Goal: Transaction & Acquisition: Book appointment/travel/reservation

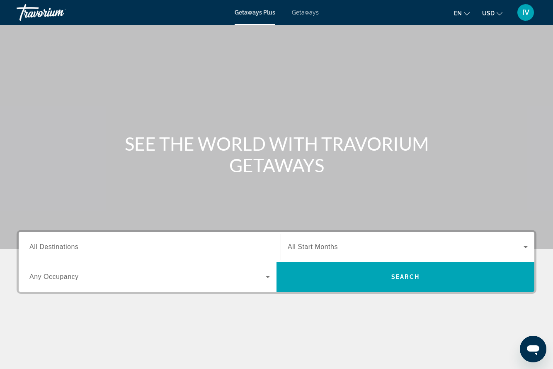
click at [315, 15] on span "Getaways" at bounding box center [305, 12] width 27 height 7
click at [168, 243] on input "Destination All Destinations" at bounding box center [149, 247] width 240 height 10
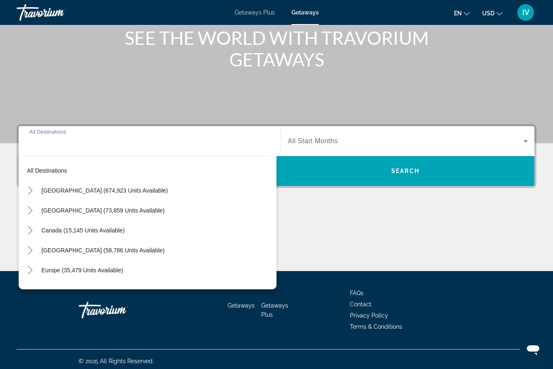
scroll to position [109, 0]
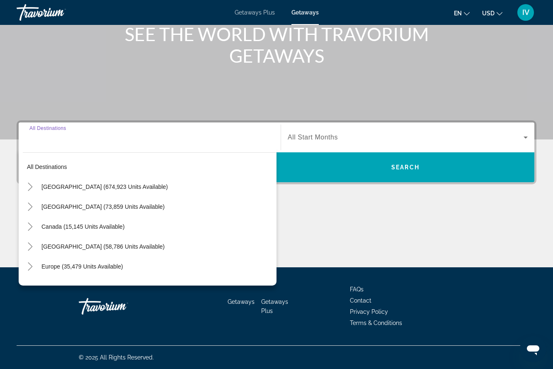
click at [471, 24] on mat-toolbar "Getaways Plus Getaways en English Español Français Italiano Português русский U…" at bounding box center [276, 12] width 553 height 25
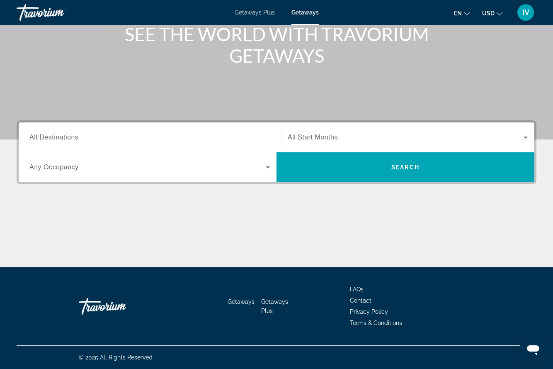
click at [467, 18] on button "en English Español Français Italiano Português русский" at bounding box center [462, 13] width 16 height 12
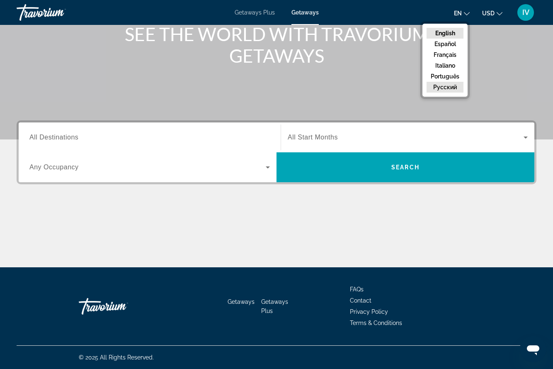
click at [458, 86] on button "русский" at bounding box center [445, 87] width 37 height 11
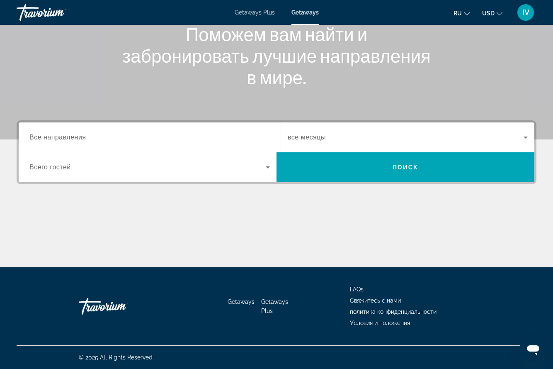
click at [151, 133] on input "Destination Все направления" at bounding box center [149, 138] width 240 height 10
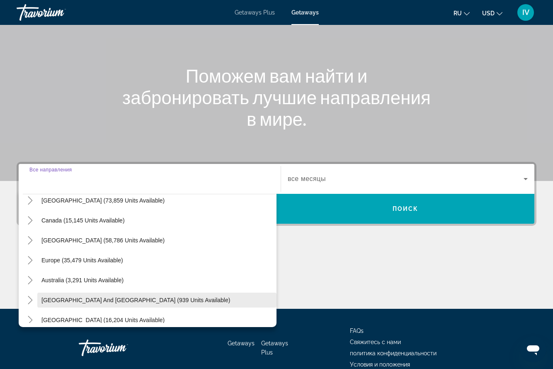
scroll to position [50, 0]
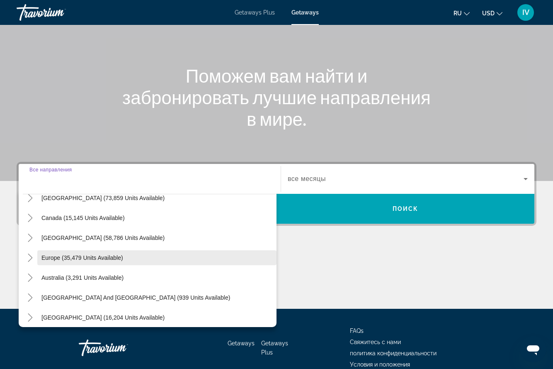
click at [67, 257] on span "Europe (35,479 units available)" at bounding box center [82, 257] width 82 height 7
type input "**********"
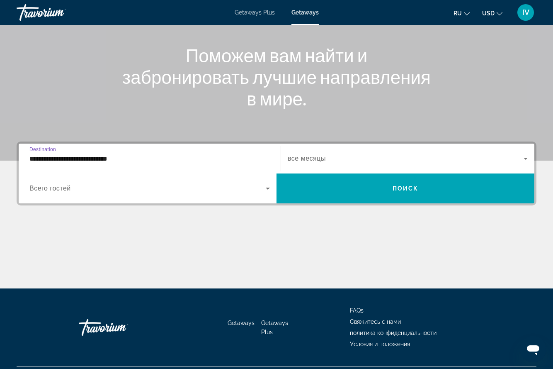
scroll to position [109, 0]
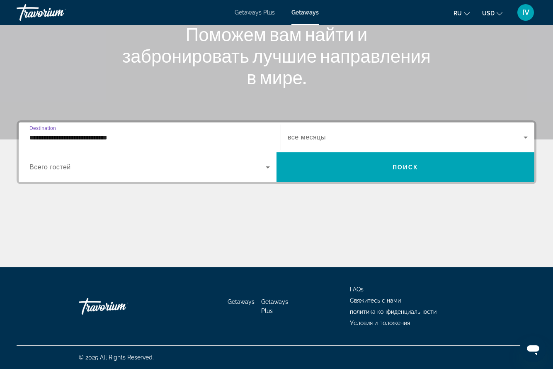
click at [93, 138] on input "**********" at bounding box center [149, 138] width 240 height 10
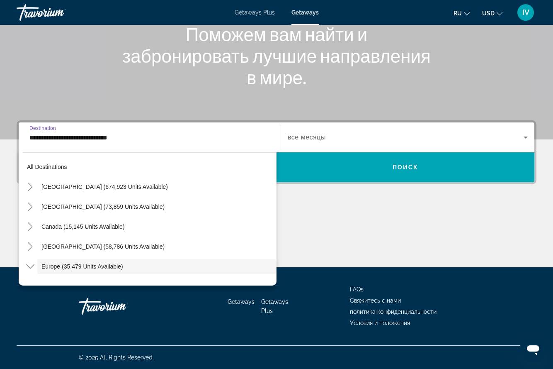
scroll to position [49, 0]
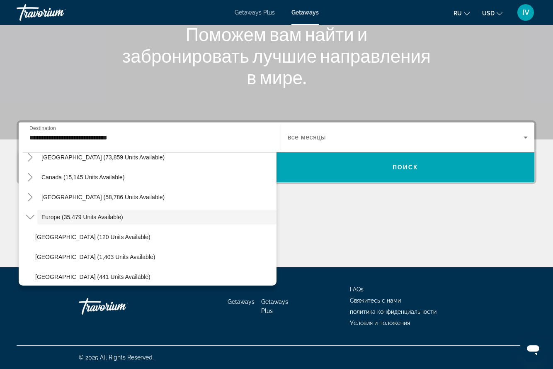
click at [96, 143] on div "**********" at bounding box center [149, 138] width 240 height 24
click at [133, 137] on input "**********" at bounding box center [149, 138] width 240 height 10
click at [180, 84] on h1 "Поможем вам найти и забронировать лучшие направления в мире." at bounding box center [276, 55] width 311 height 65
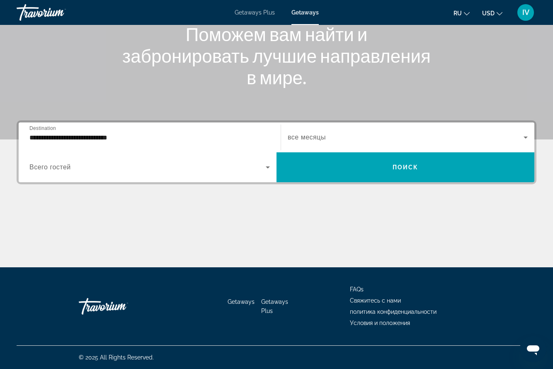
click at [365, 132] on div "Search widget" at bounding box center [408, 137] width 240 height 23
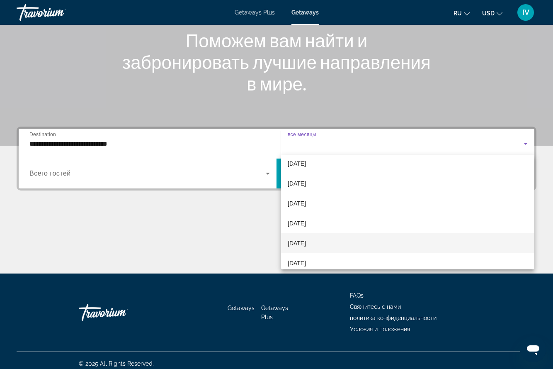
scroll to position [171, 0]
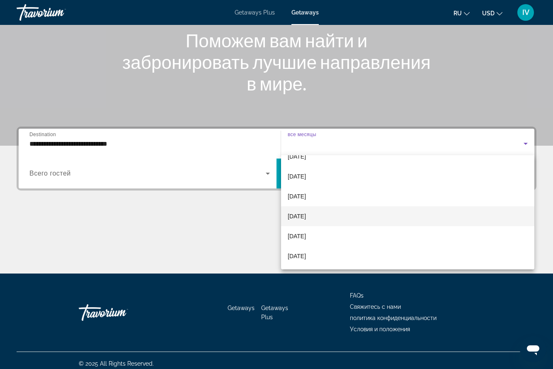
click at [306, 215] on span "[DATE]" at bounding box center [297, 216] width 18 height 10
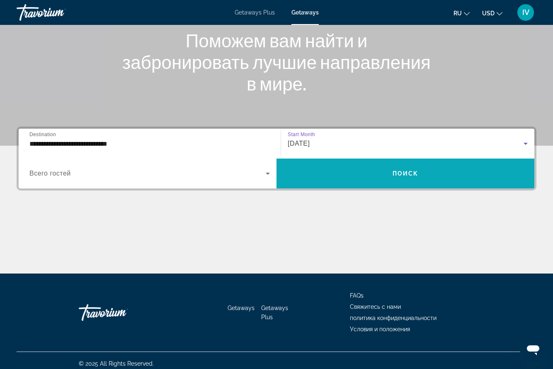
click at [357, 172] on span "Search widget" at bounding box center [406, 173] width 258 height 20
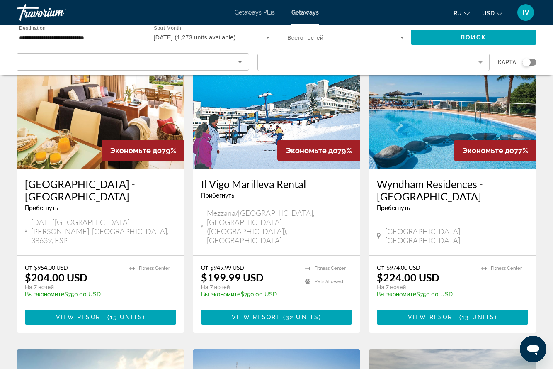
scroll to position [514, 0]
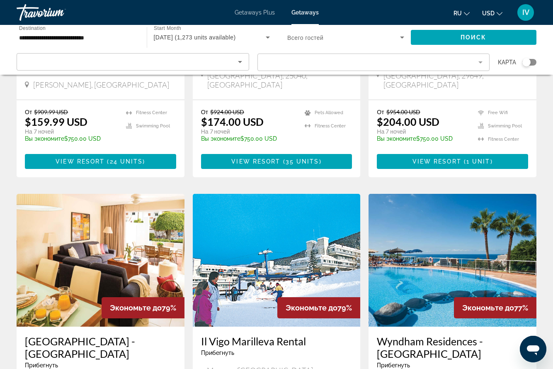
drag, startPoint x: 524, startPoint y: 62, endPoint x: 536, endPoint y: 62, distance: 12.0
click at [537, 62] on app-map-search-filters "карта" at bounding box center [276, 62] width 536 height 25
click at [536, 62] on app-map-search-filters "карта" at bounding box center [276, 62] width 536 height 25
click at [532, 62] on div "Search widget" at bounding box center [529, 62] width 14 height 7
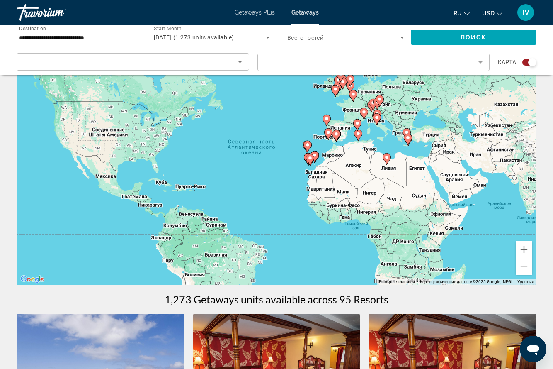
scroll to position [0, 0]
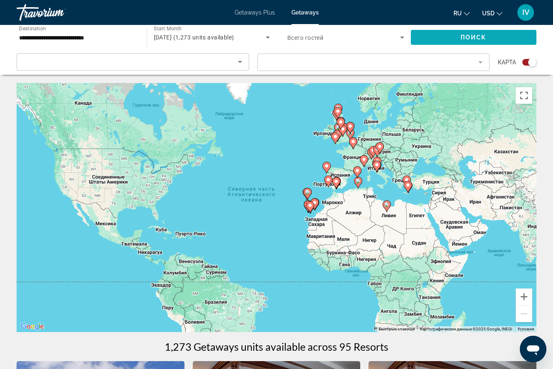
click at [485, 39] on span "Поиск" at bounding box center [474, 37] width 26 height 7
click at [240, 63] on icon "Sort by" at bounding box center [240, 62] width 10 height 10
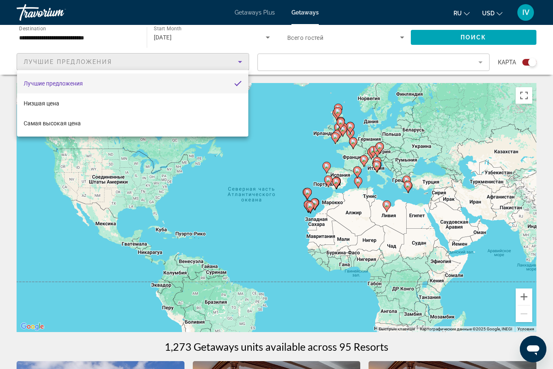
click at [240, 63] on div at bounding box center [276, 184] width 553 height 369
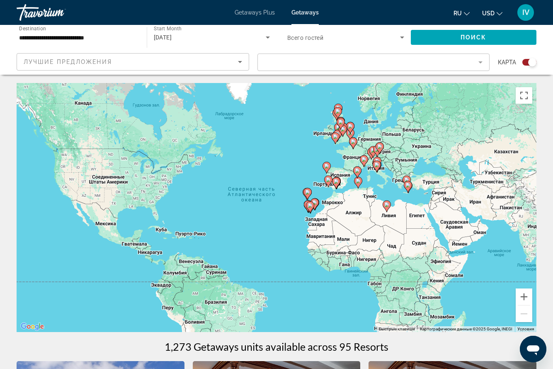
click at [458, 68] on mat-form-field "Filter" at bounding box center [373, 61] width 233 height 17
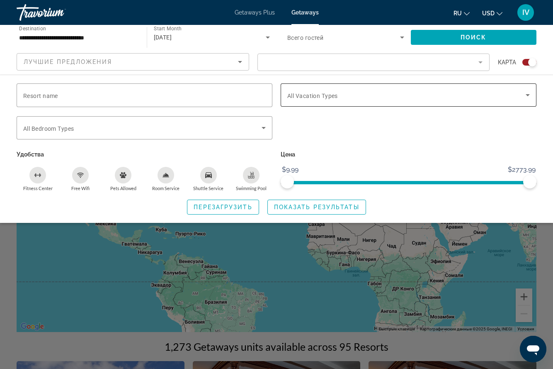
click at [382, 96] on span "Search widget" at bounding box center [406, 95] width 238 height 10
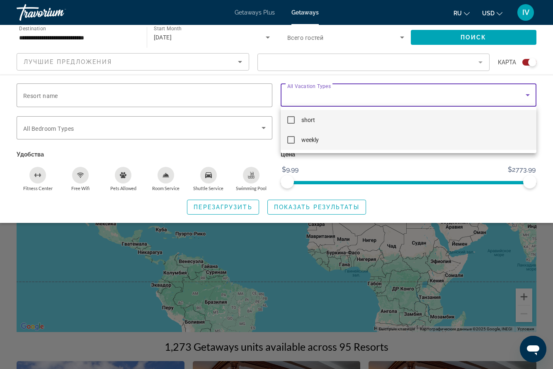
click at [292, 140] on mat-pseudo-checkbox at bounding box center [290, 139] width 7 height 7
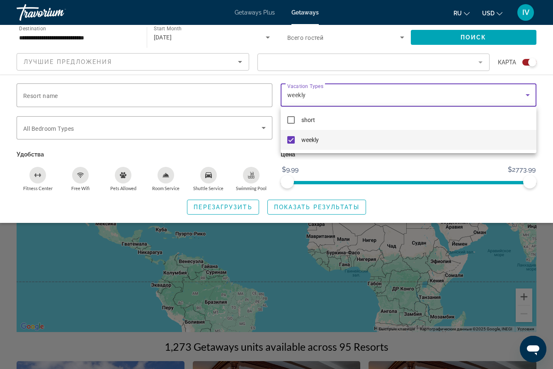
click at [319, 207] on div at bounding box center [276, 184] width 553 height 369
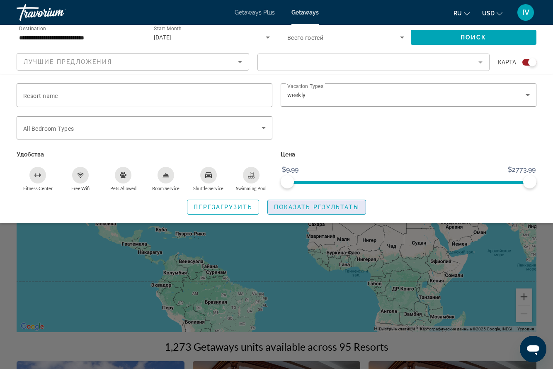
click at [324, 207] on span "Показать результаты" at bounding box center [316, 207] width 85 height 7
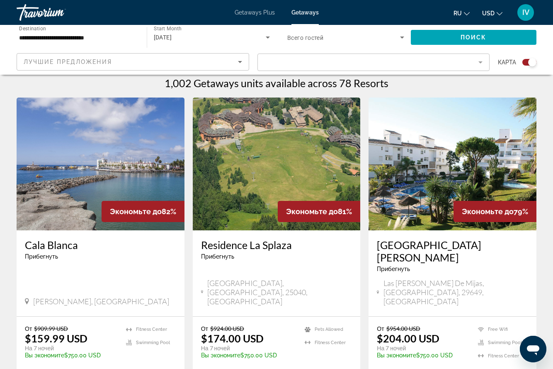
scroll to position [273, 0]
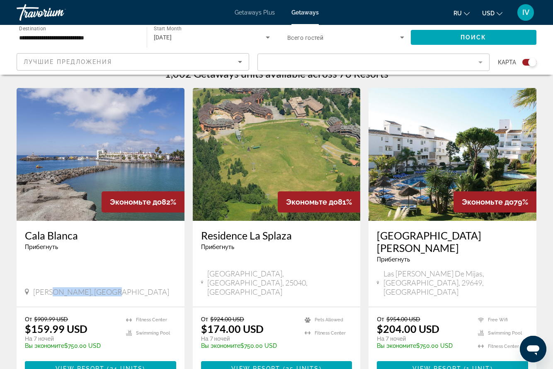
drag, startPoint x: 56, startPoint y: 272, endPoint x: 126, endPoint y: 273, distance: 70.9
click at [126, 287] on div "[PERSON_NAME], [GEOGRAPHIC_DATA]" at bounding box center [100, 291] width 151 height 9
click at [157, 102] on img "Main content" at bounding box center [101, 154] width 168 height 133
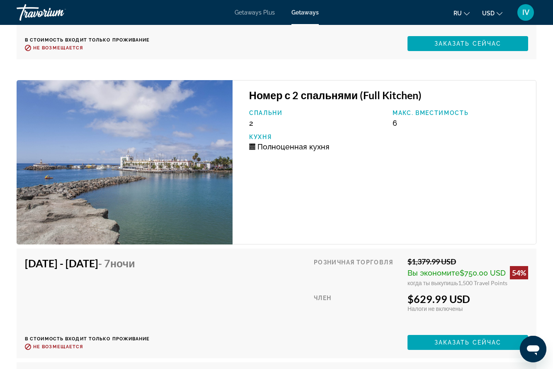
scroll to position [2360, 0]
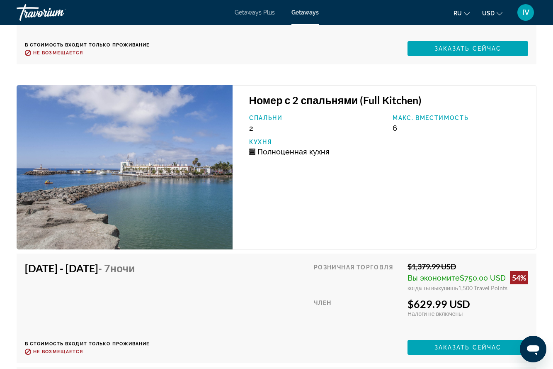
drag, startPoint x: 396, startPoint y: 124, endPoint x: 416, endPoint y: 126, distance: 20.4
click at [416, 126] on div "Макс. вместимость 6" at bounding box center [459, 123] width 143 height 18
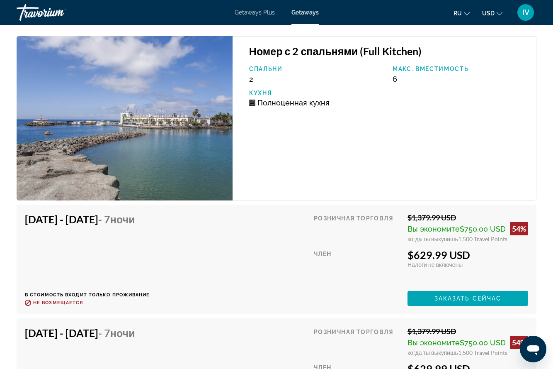
scroll to position [2410, 0]
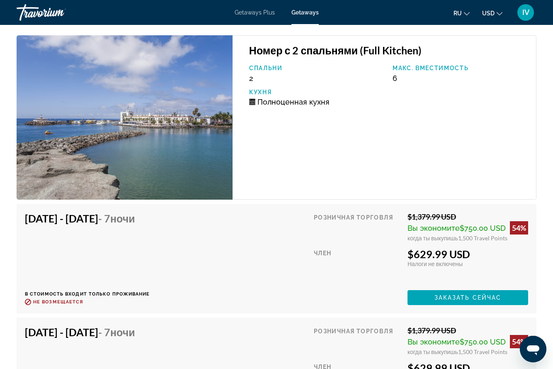
drag, startPoint x: 400, startPoint y: 249, endPoint x: 470, endPoint y: 254, distance: 69.9
click at [470, 254] on div "Розничная торговля $1,379.99 USD Вы экономите $750.00 USD 54% когда ты выкупишь…" at bounding box center [421, 258] width 214 height 93
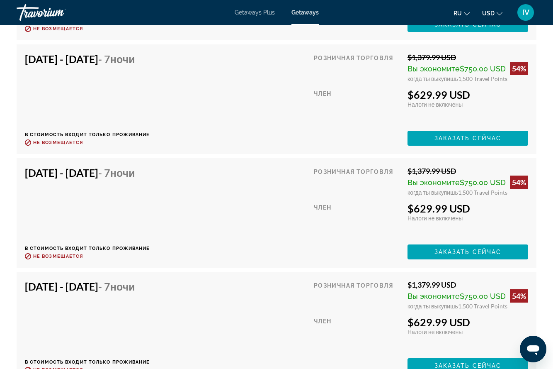
scroll to position [2629, 0]
